Goal: Task Accomplishment & Management: Manage account settings

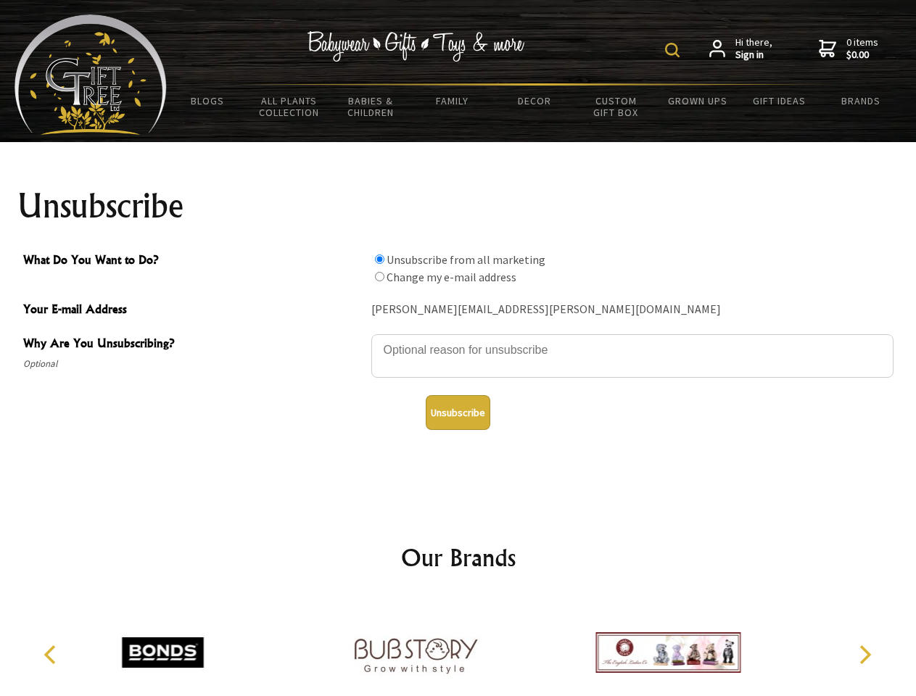
click at [674, 50] on img at bounding box center [672, 50] width 14 height 14
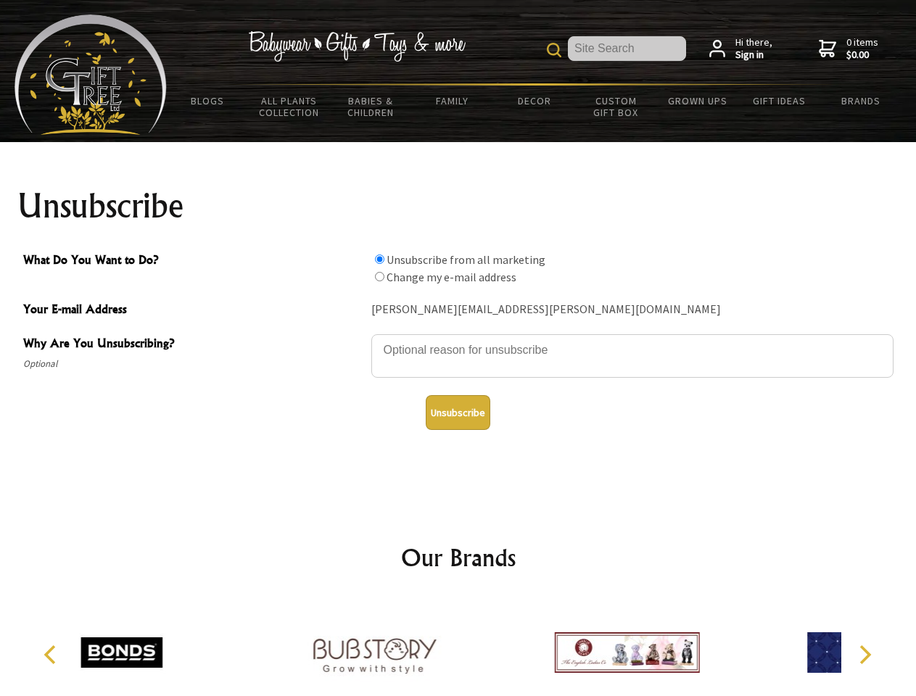
click at [458, 339] on textarea "Why Are You Unsubscribing?" at bounding box center [632, 355] width 522 height 43
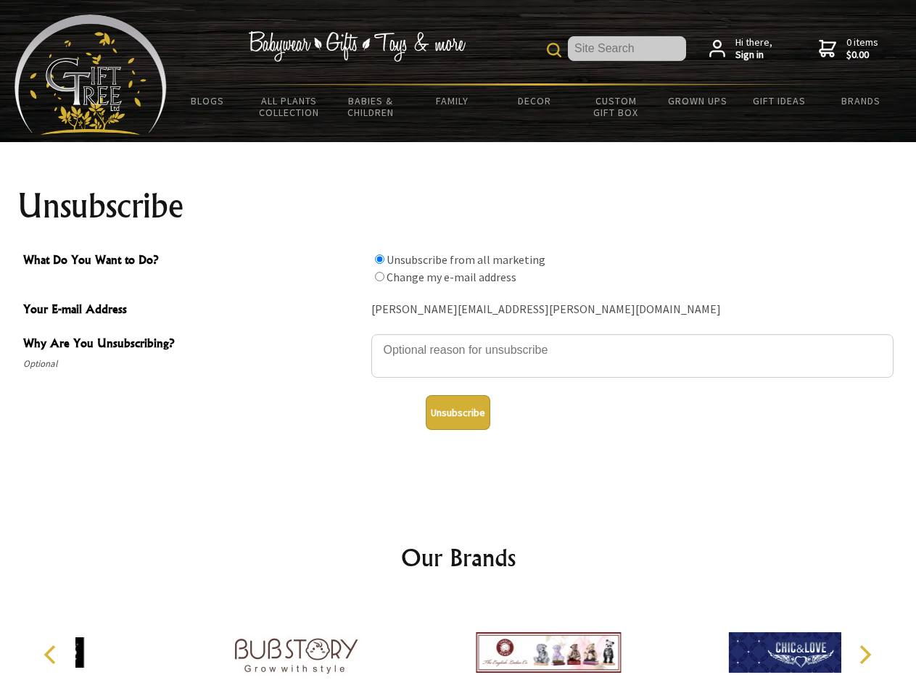
click at [379, 259] on input "What Do You Want to Do?" at bounding box center [379, 258] width 9 height 9
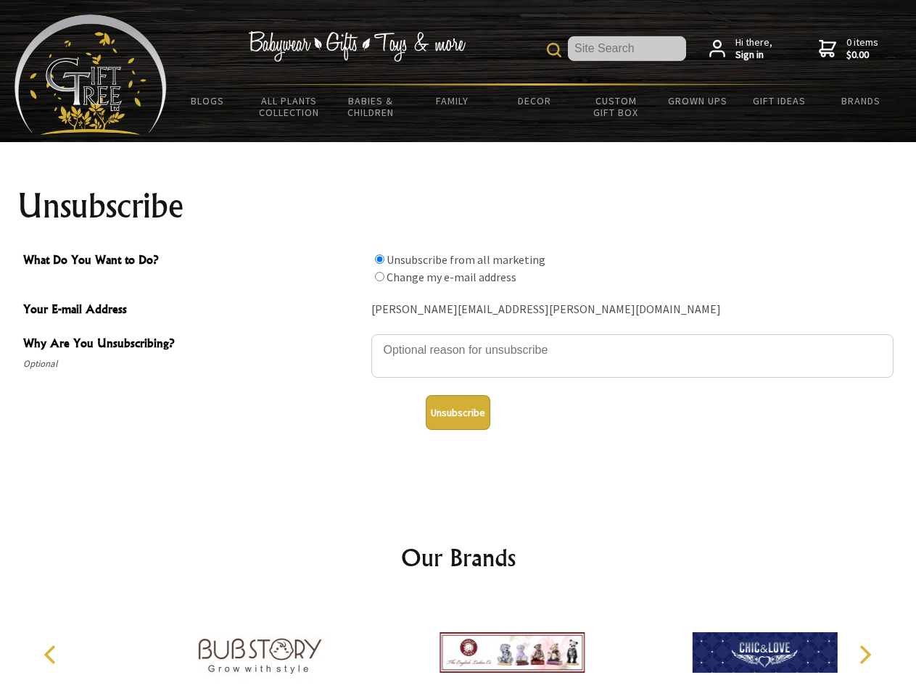
click at [379, 276] on input "What Do You Want to Do?" at bounding box center [379, 276] width 9 height 9
radio input "true"
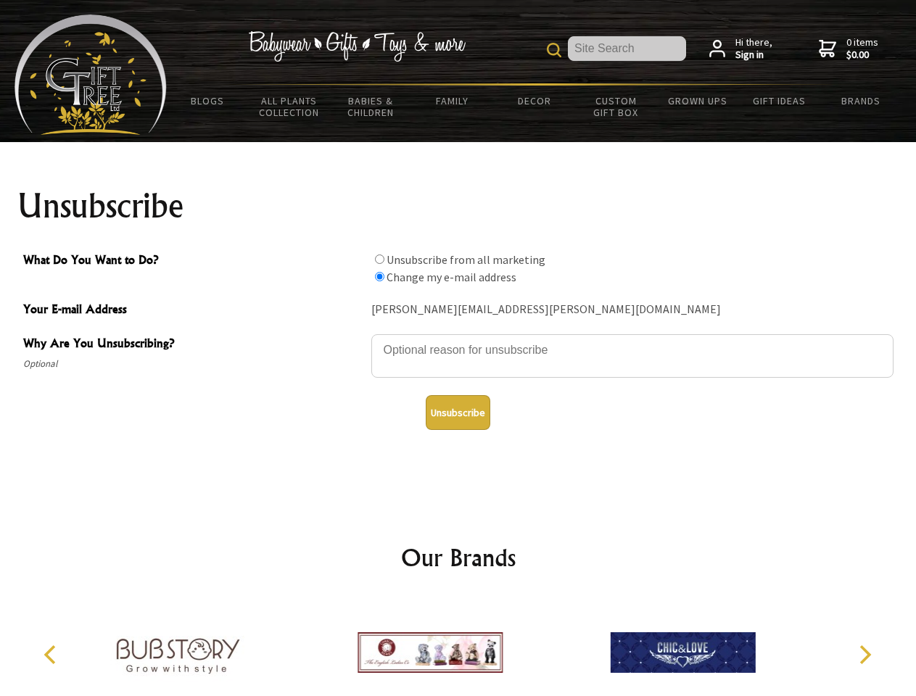
click at [457, 413] on button "Unsubscribe" at bounding box center [458, 412] width 65 height 35
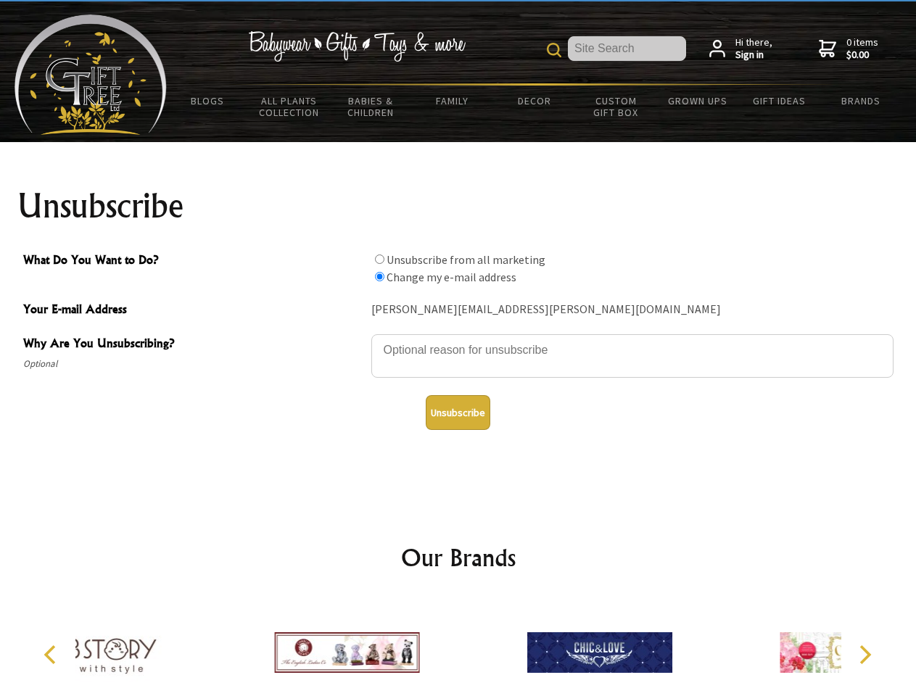
click at [458, 647] on div at bounding box center [346, 654] width 252 height 113
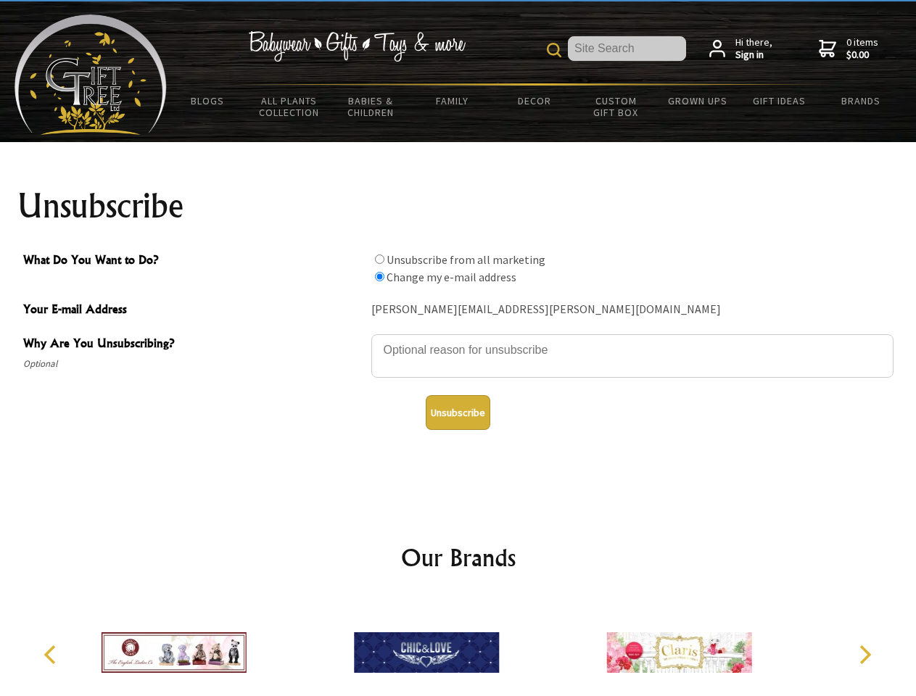
click at [52, 655] on icon "Previous" at bounding box center [51, 654] width 19 height 19
click at [864, 655] on icon "Next" at bounding box center [863, 654] width 19 height 19
